Goal: Task Accomplishment & Management: Manage account settings

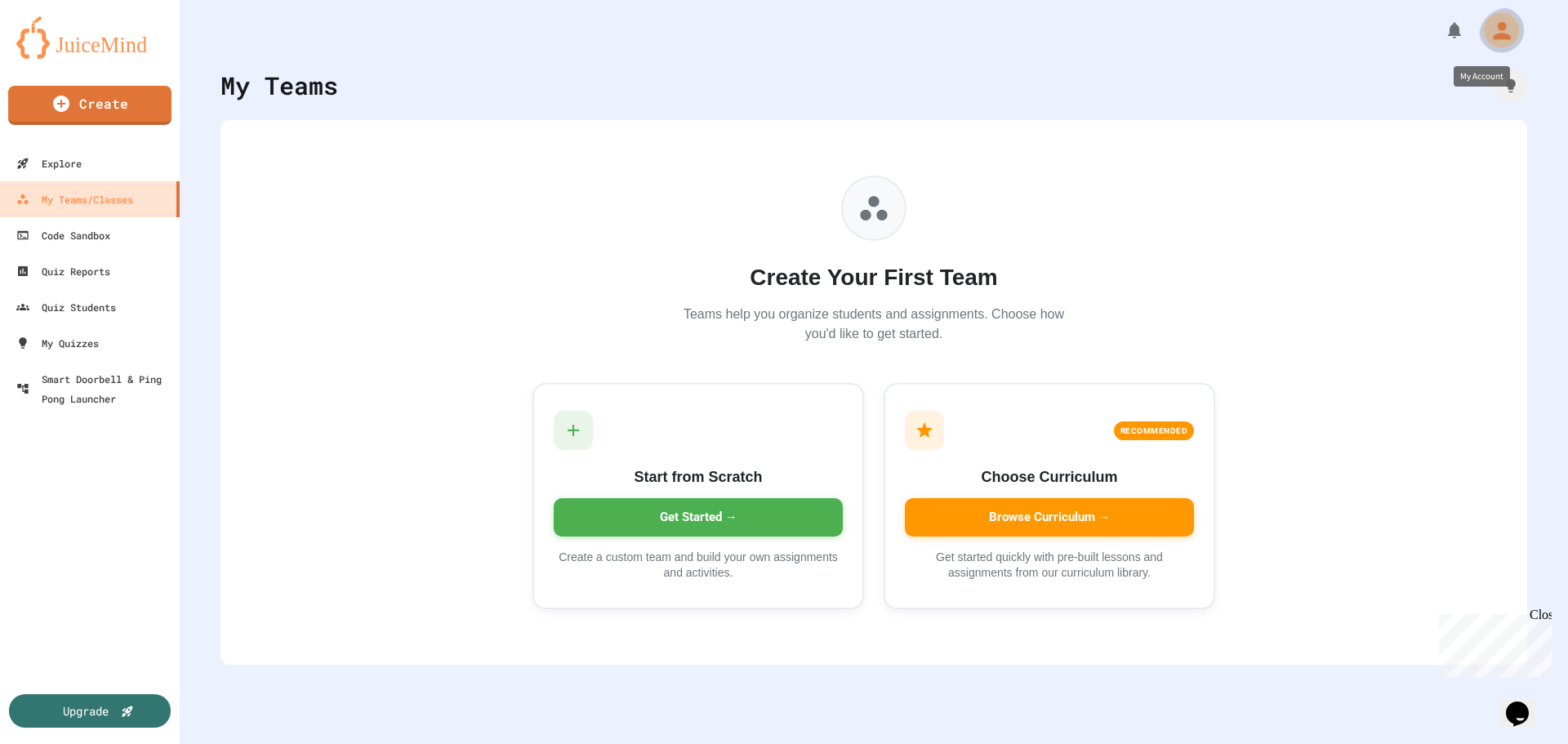
click at [1484, 21] on div "My Account" at bounding box center [1501, 29] width 35 height 35
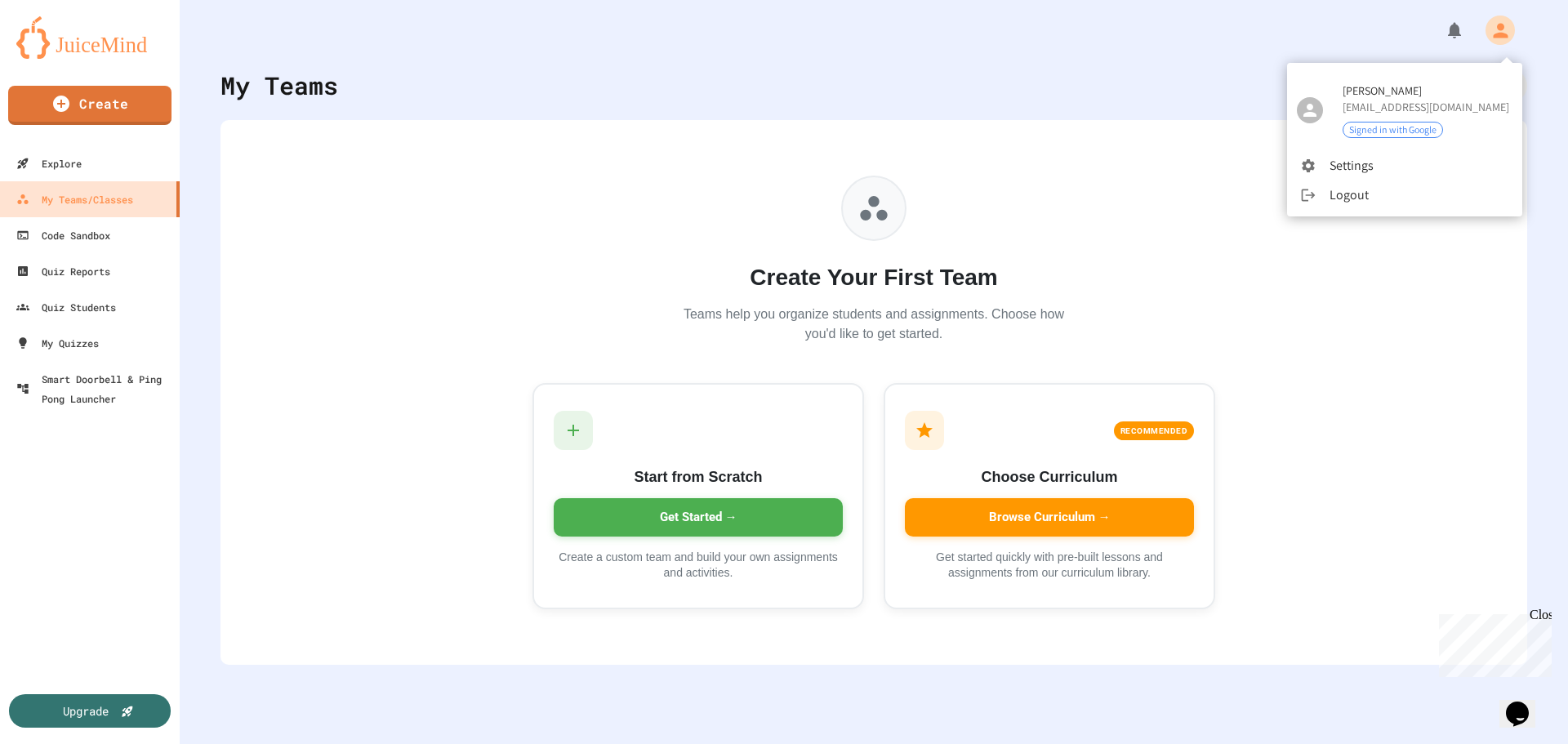
click at [1137, 75] on div at bounding box center [784, 372] width 1568 height 744
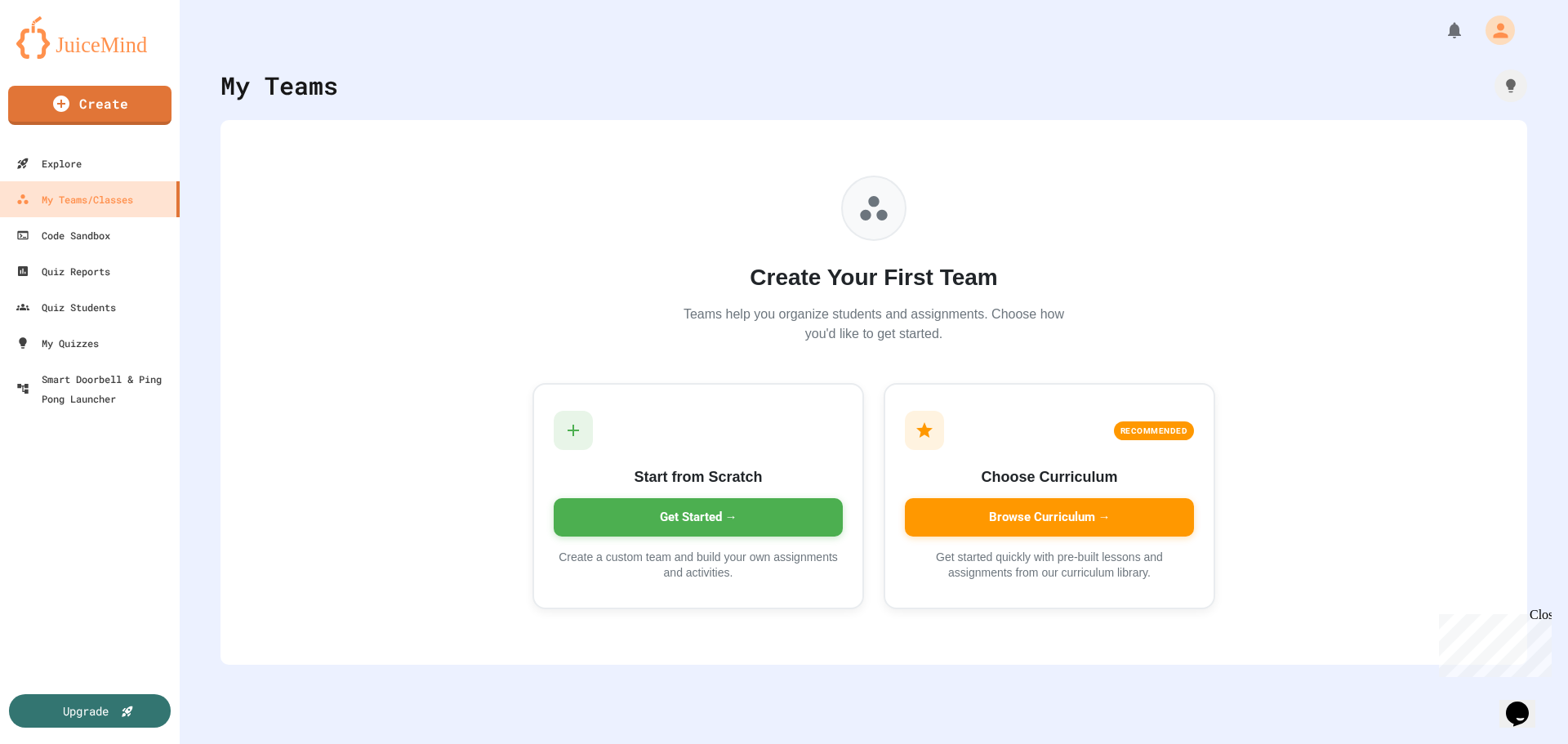
click at [477, 694] on div "My Teams Create Your First Team Teams help you organize students and assignment…" at bounding box center [874, 372] width 1388 height 744
